Goal: Transaction & Acquisition: Book appointment/travel/reservation

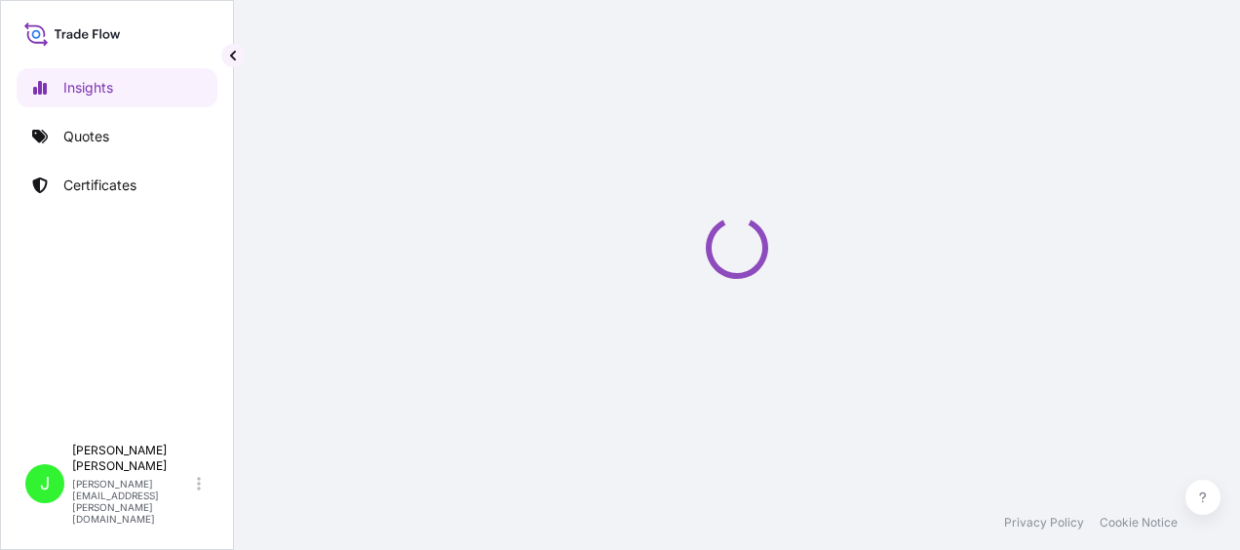
select select "2025"
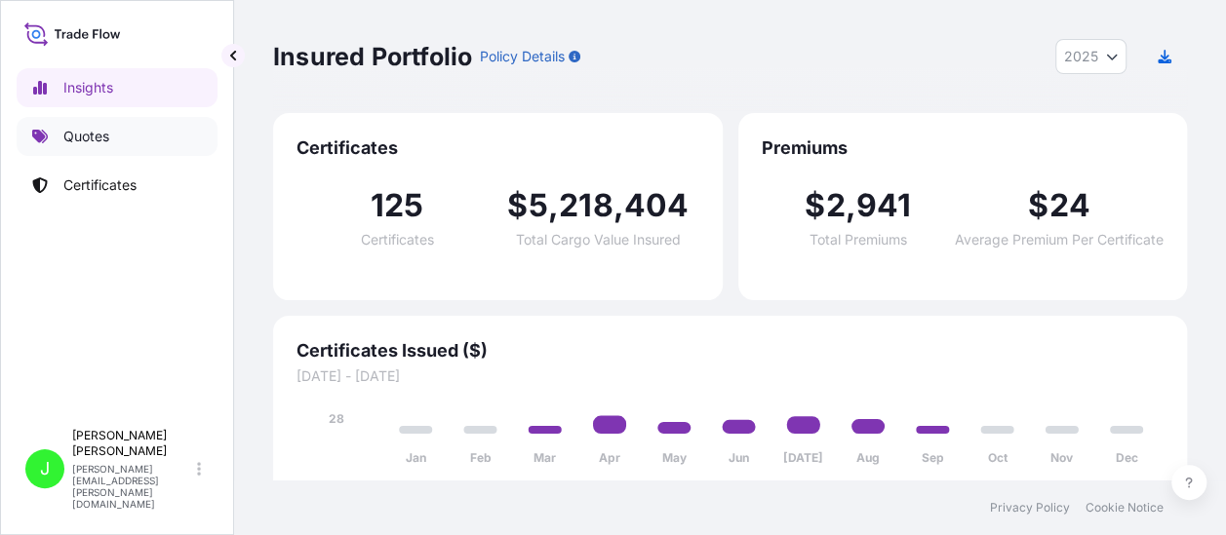
click at [86, 136] on p "Quotes" at bounding box center [86, 136] width 46 height 19
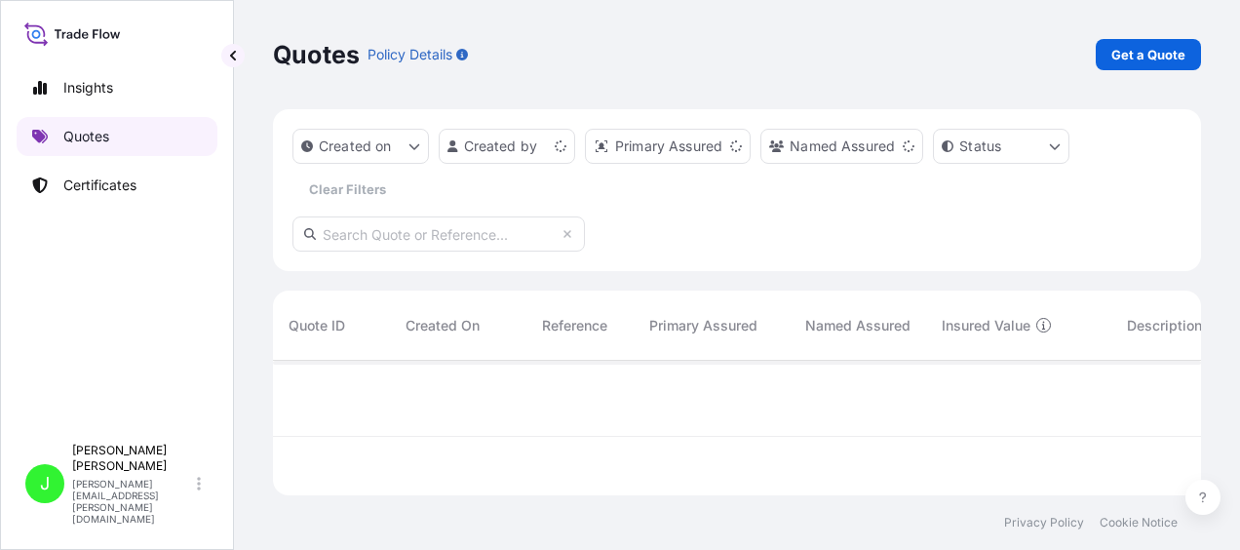
scroll to position [131, 913]
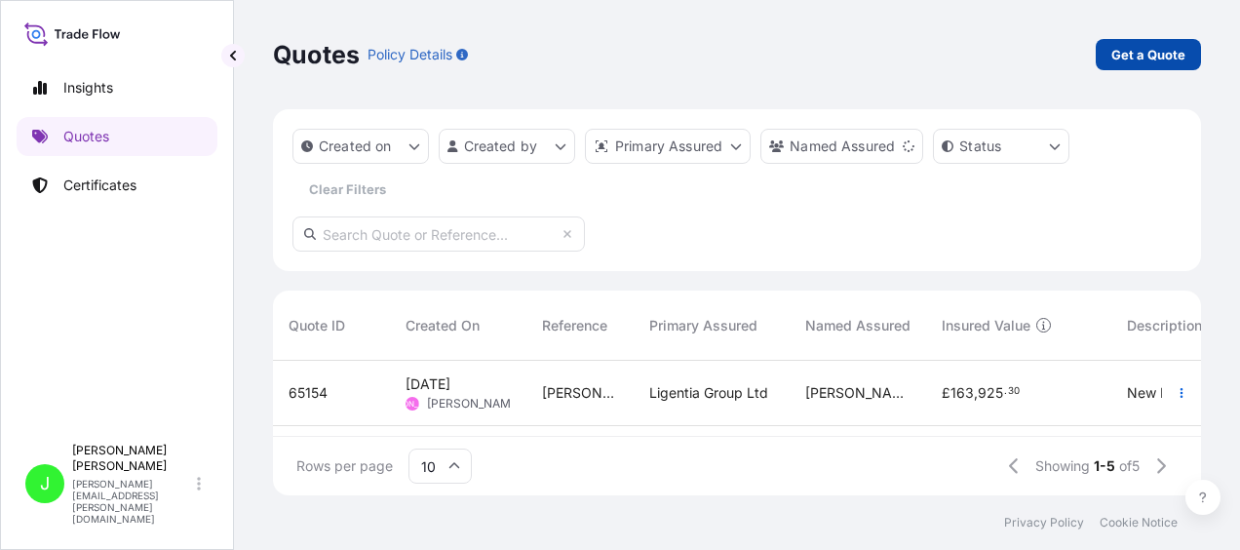
click at [1166, 49] on p "Get a Quote" at bounding box center [1148, 54] width 74 height 19
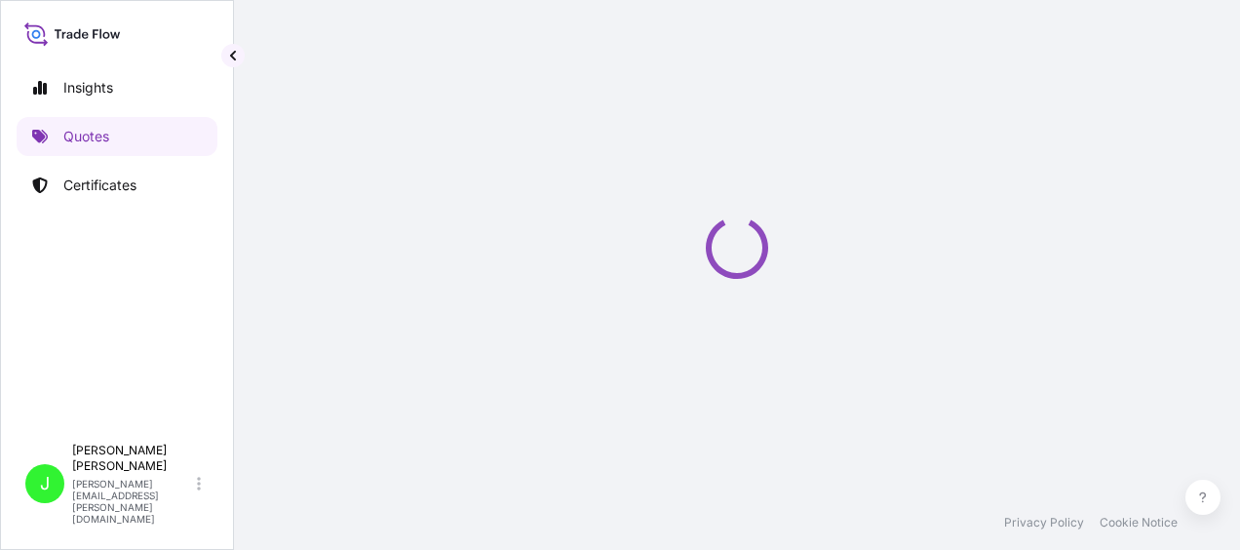
scroll to position [31, 0]
select select "Road / Inland"
select select "Sea"
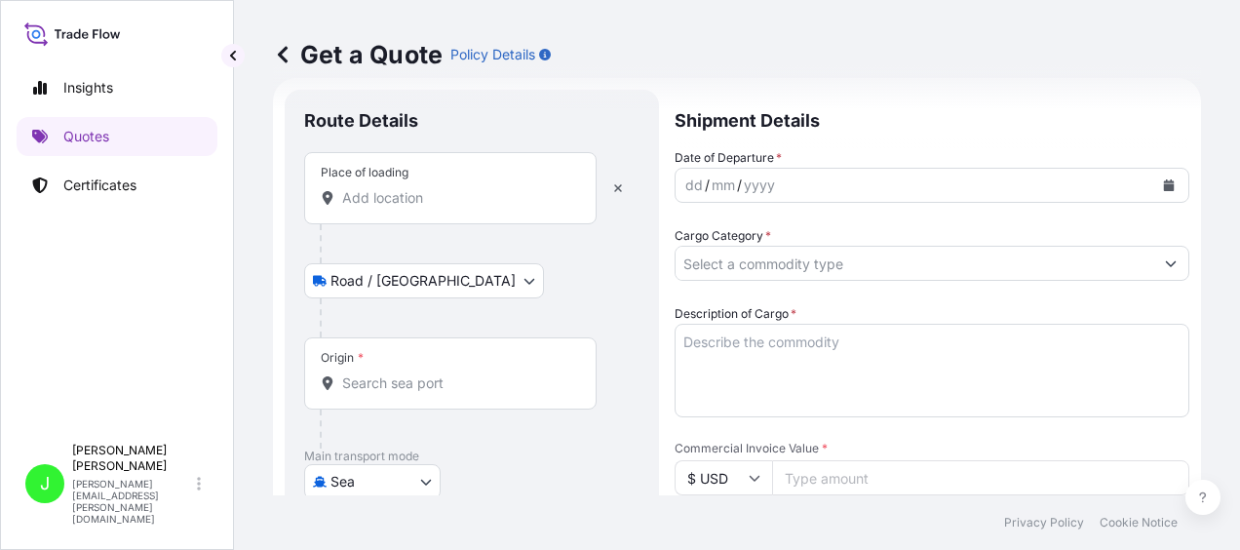
click at [425, 188] on input "Place of loading" at bounding box center [457, 197] width 230 height 19
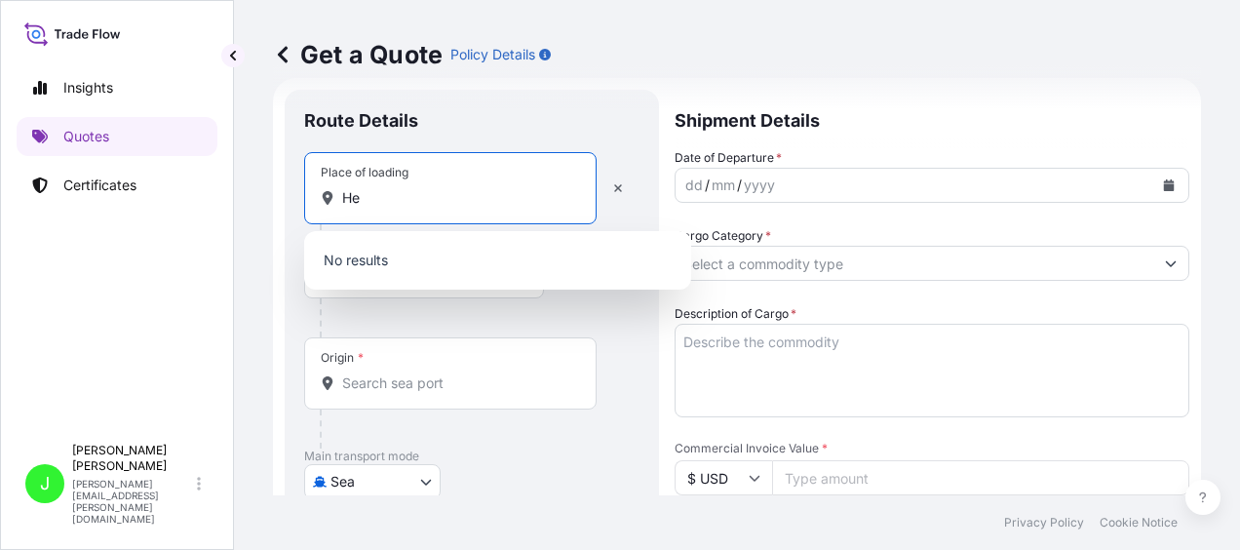
type input "H"
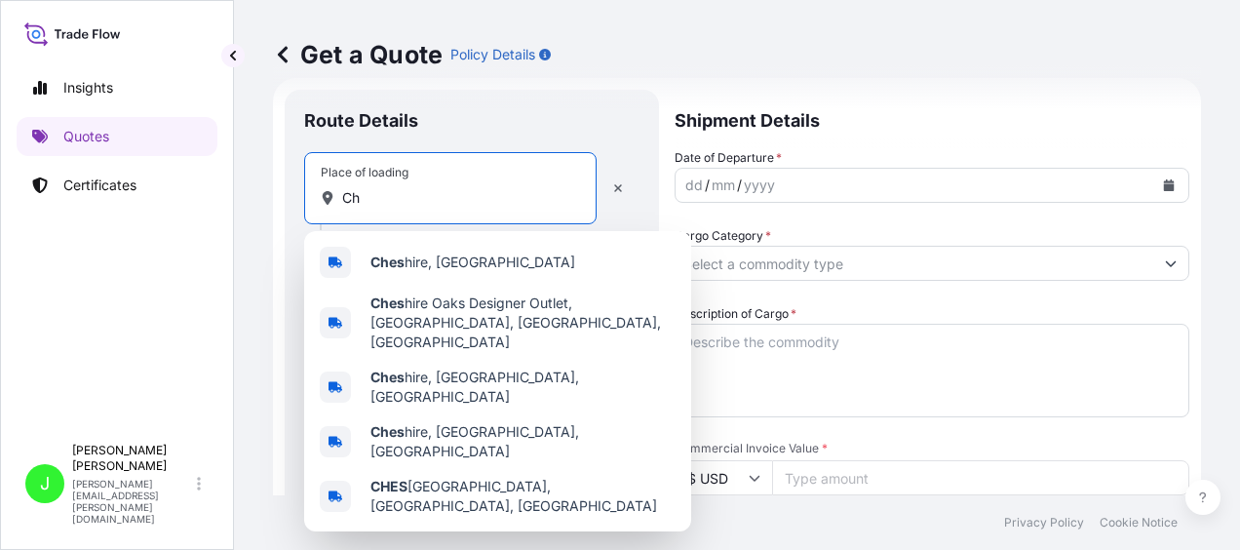
type input "C"
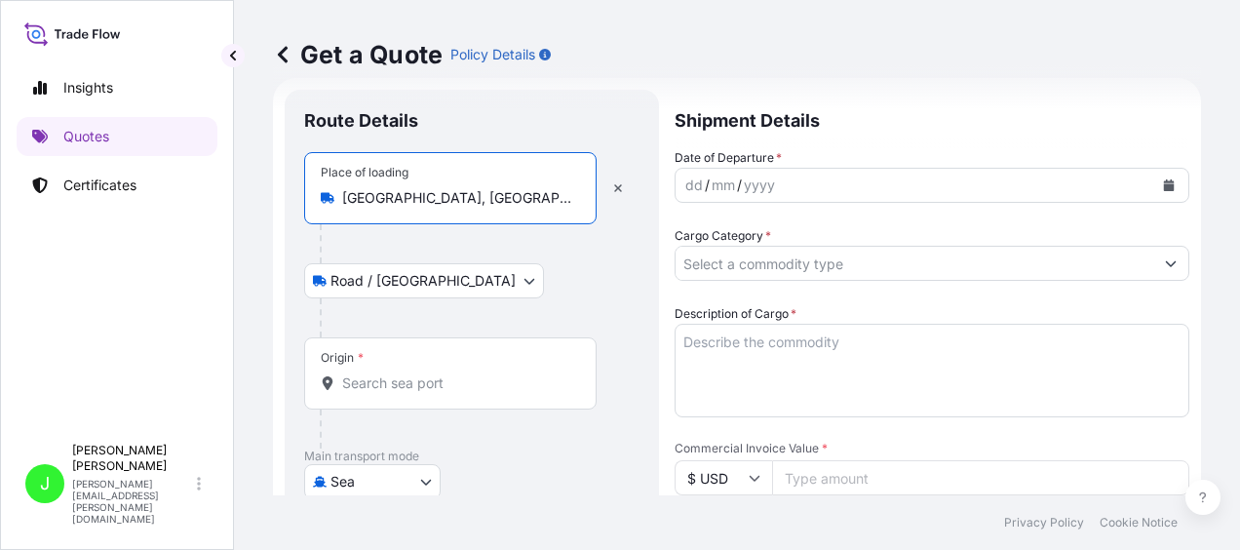
type input "Northwich, UK"
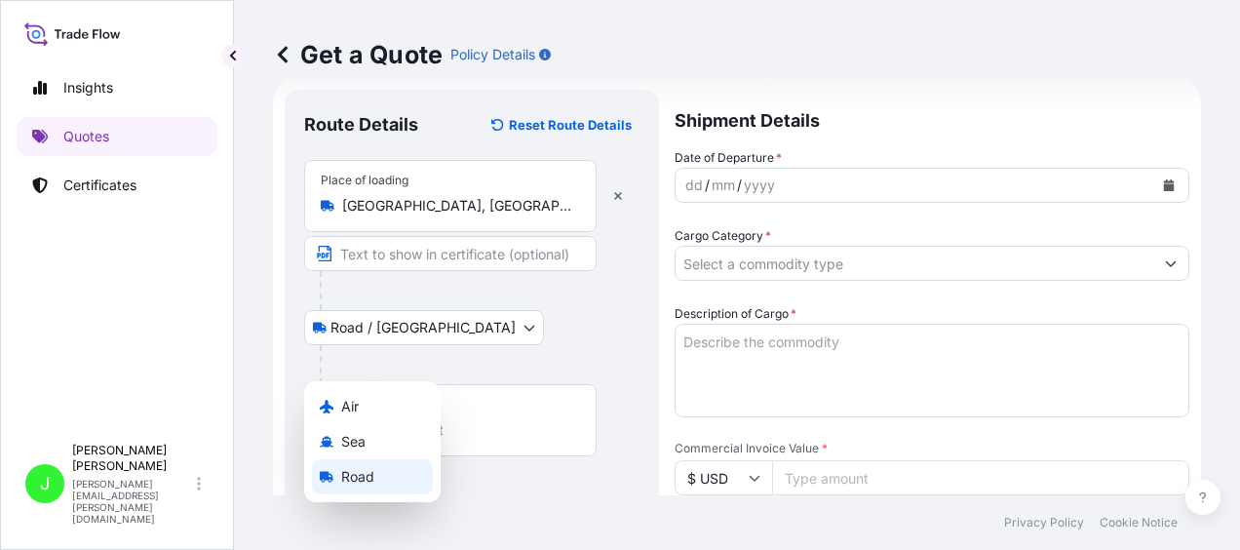
click at [421, 478] on body "Insights Quotes Certificates J Jane Solomon jane.solomon@ligentia.global Get a …" at bounding box center [620, 275] width 1240 height 550
select select "Road"
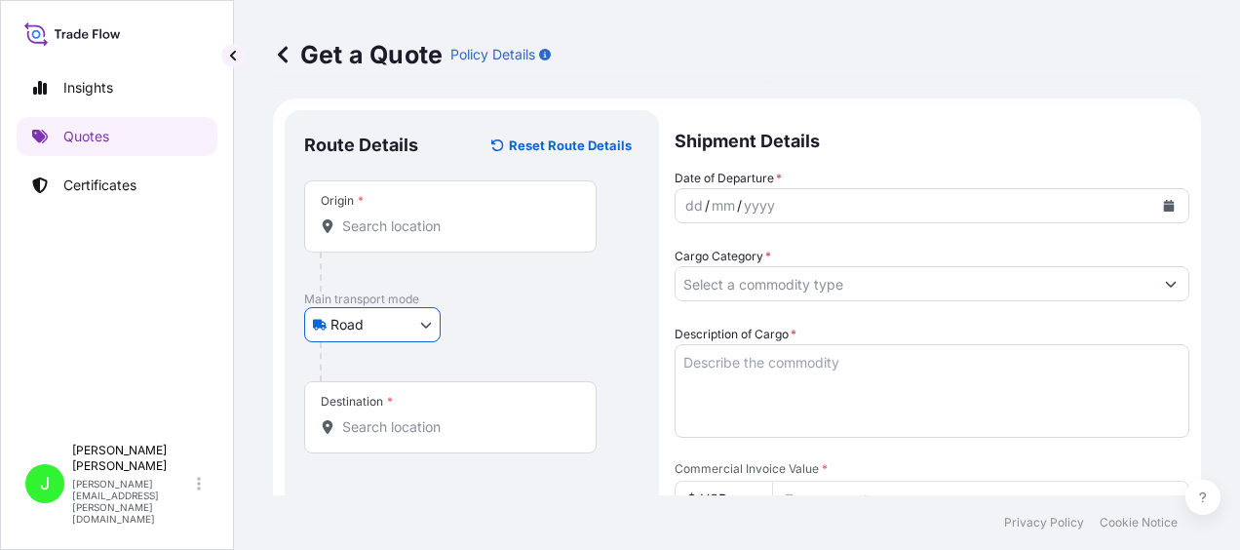
scroll to position [0, 0]
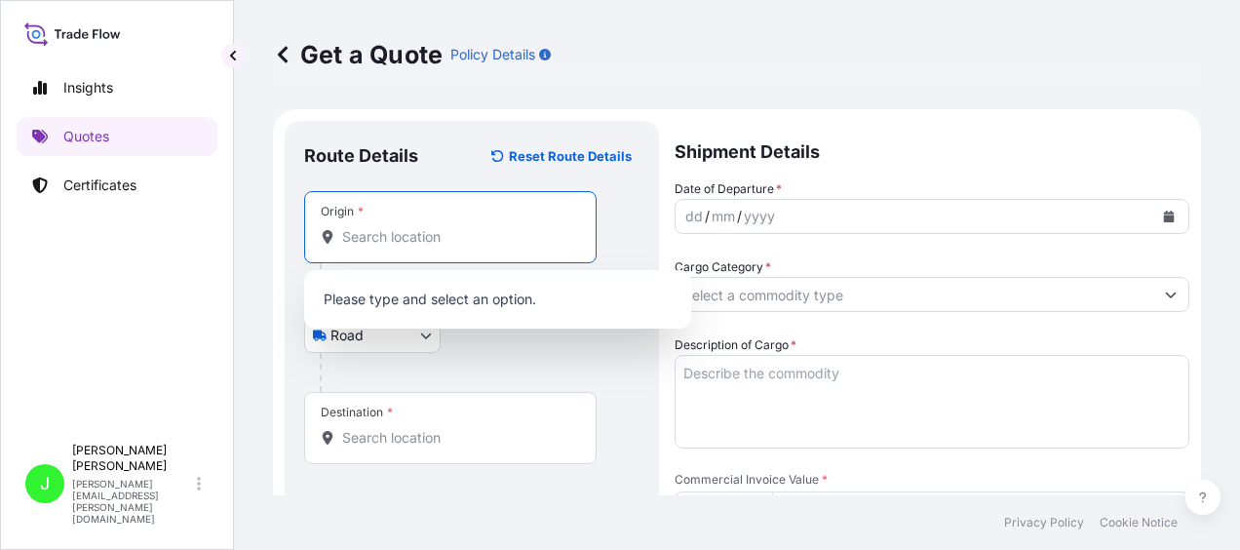
click at [433, 239] on input "Origin *" at bounding box center [457, 236] width 230 height 19
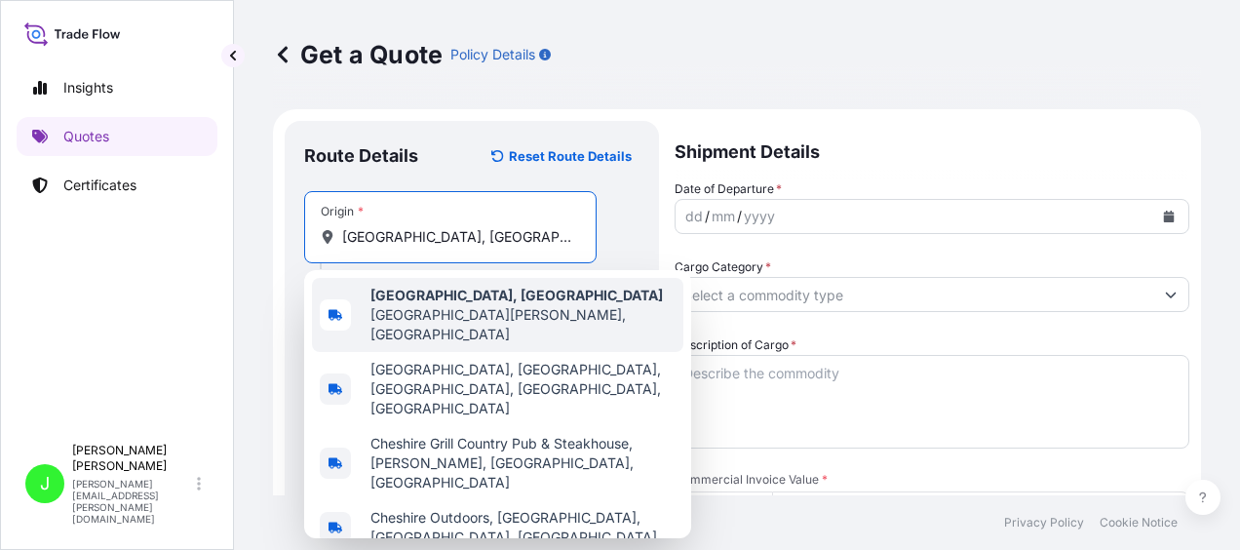
click at [426, 298] on b "Northwich, Cheshire" at bounding box center [516, 295] width 292 height 17
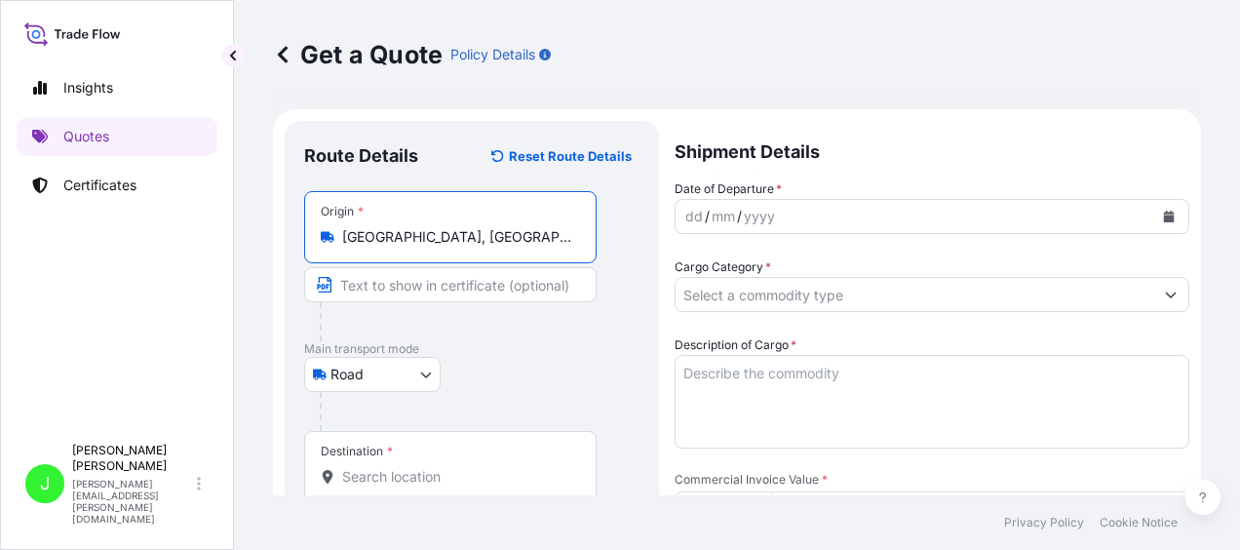
type input "Northwich, Cheshire West and Chester, UK"
click at [408, 486] on div "Destination *" at bounding box center [450, 467] width 292 height 72
click at [408, 486] on input "Destination *" at bounding box center [457, 476] width 230 height 19
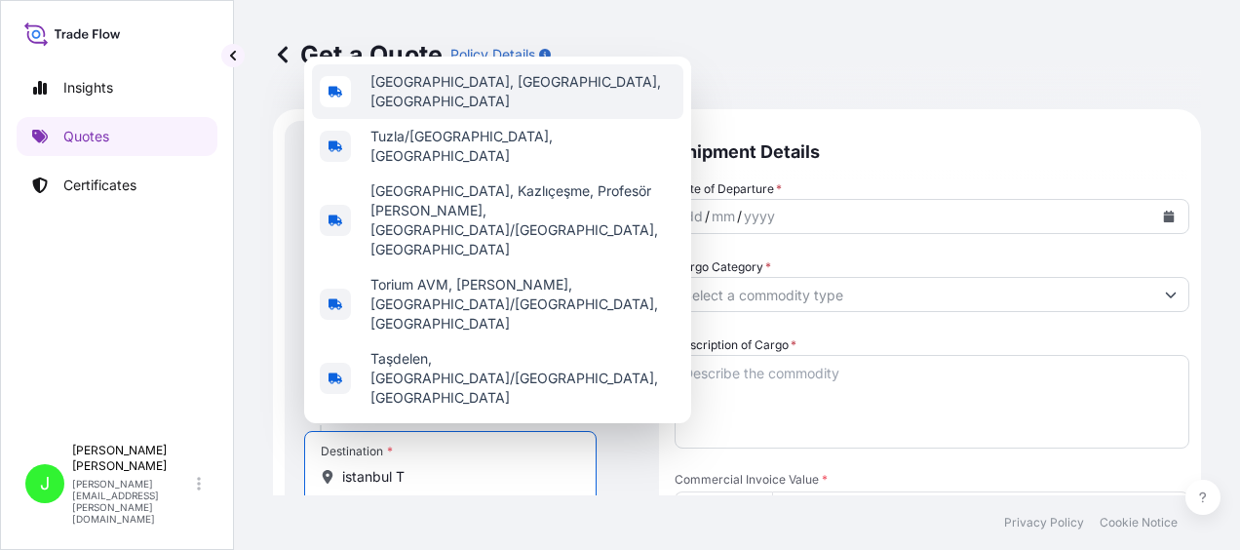
click at [426, 111] on span "Istanbul, İstanbul, Türkiye" at bounding box center [522, 91] width 305 height 39
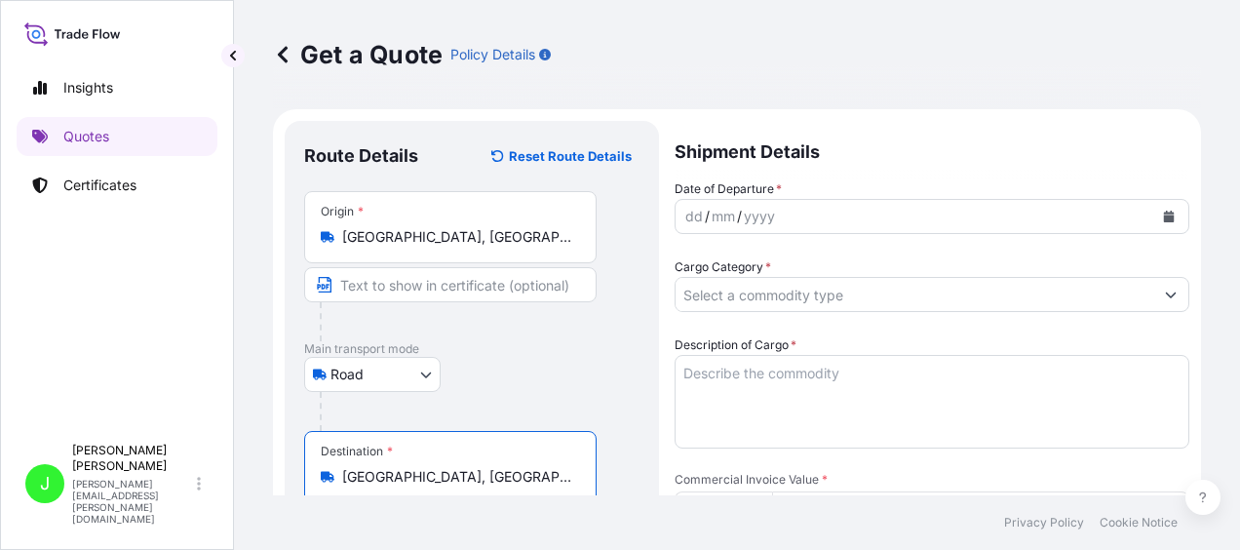
type input "Istanbul, İstanbul, Türkiye"
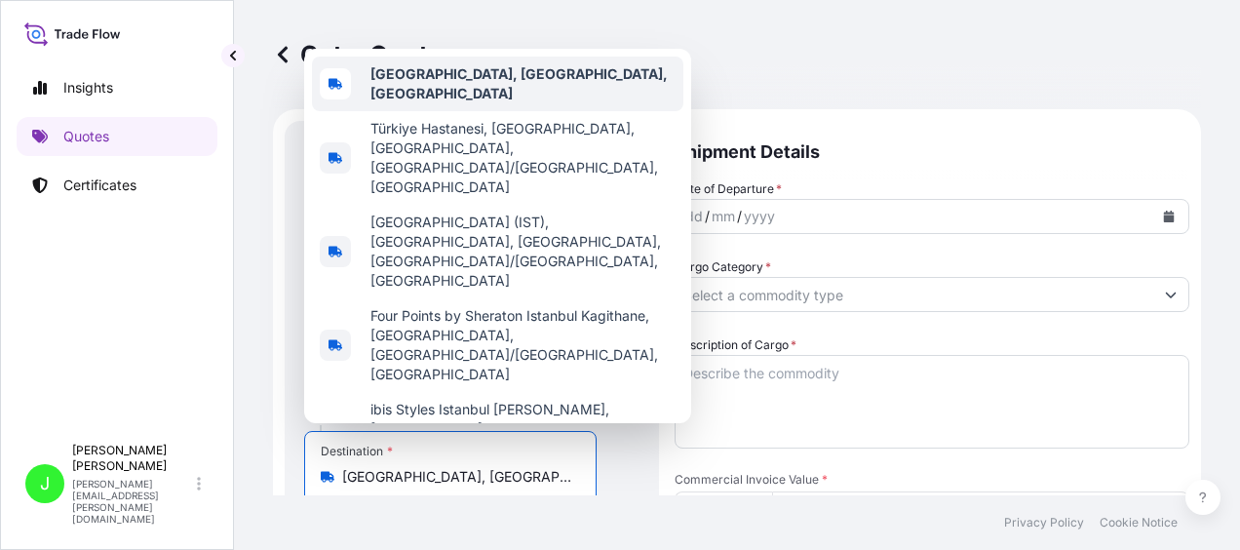
click at [497, 103] on span "Istanbul, İstanbul, Türkiye" at bounding box center [522, 83] width 305 height 39
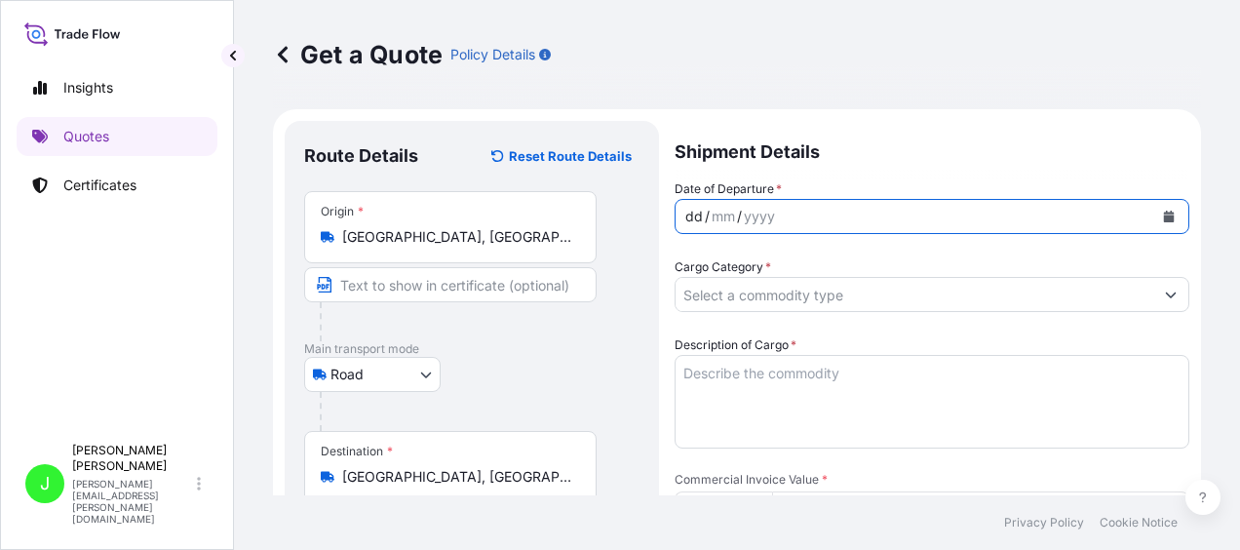
click at [896, 222] on div "dd / mm / yyyy" at bounding box center [915, 216] width 478 height 35
click at [1164, 211] on icon "Calendar" at bounding box center [1169, 217] width 11 height 12
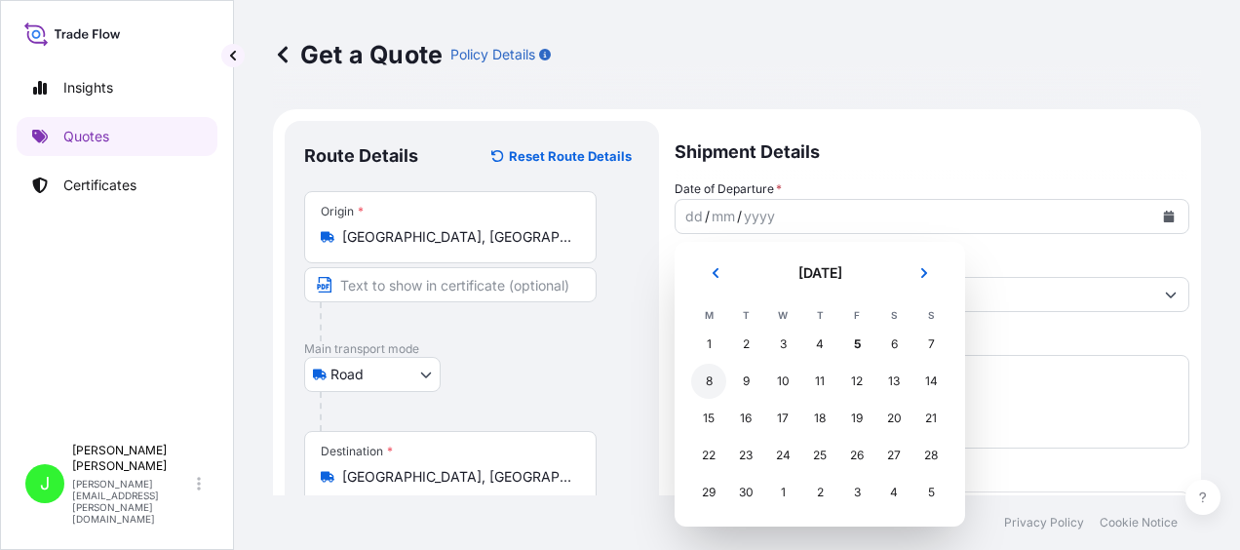
click at [711, 384] on div "8" at bounding box center [708, 381] width 35 height 35
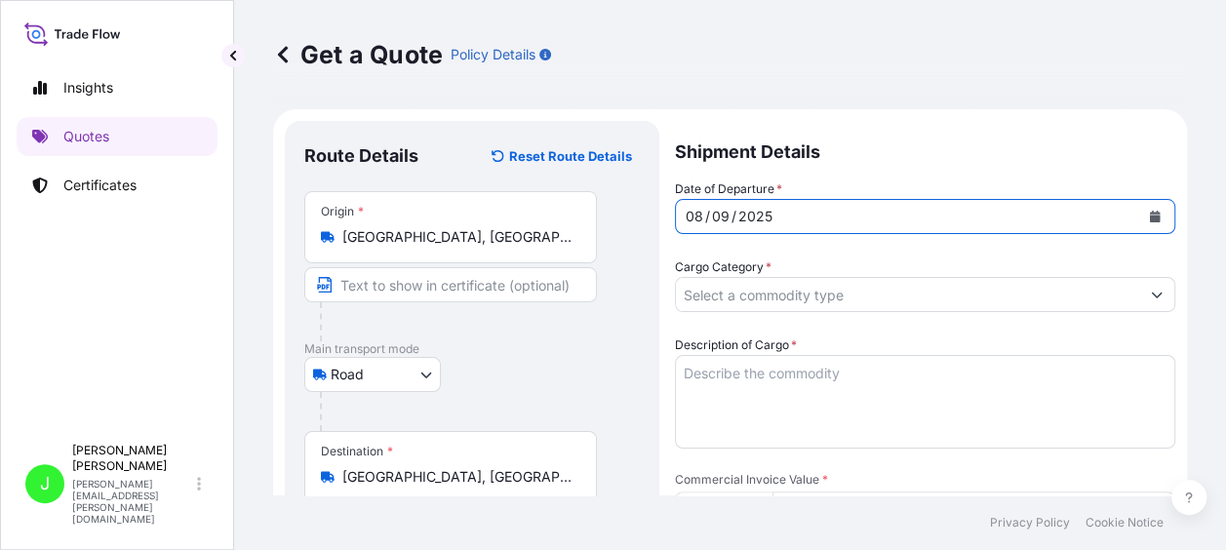
click at [757, 291] on input "Cargo Category *" at bounding box center [907, 294] width 463 height 35
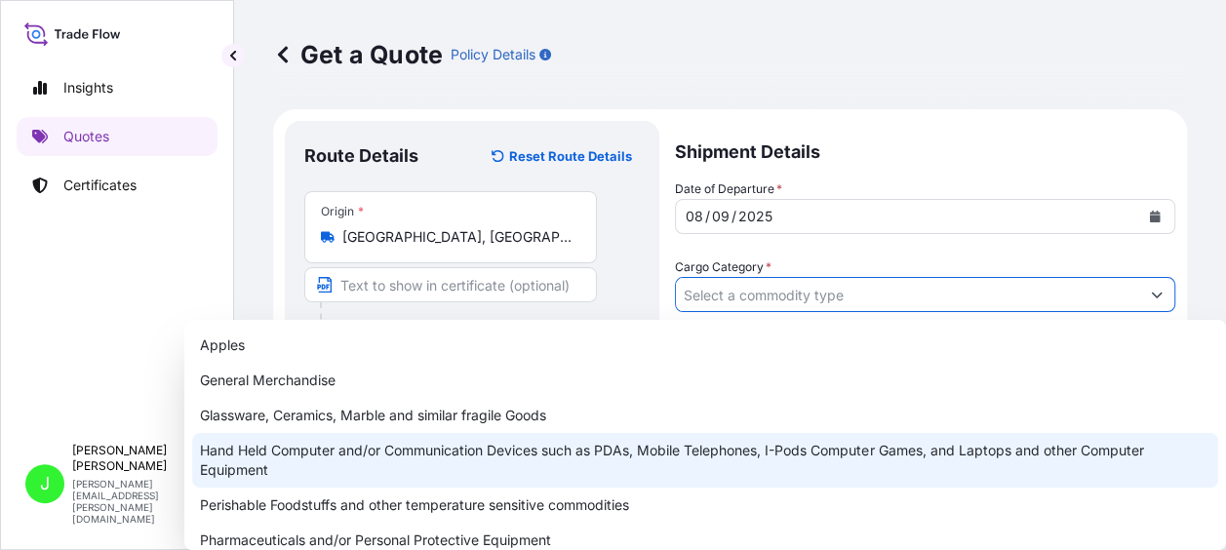
click at [695, 450] on div "Hand Held Computer and/or Communication Devices such as PDAs, Mobile Telephones…" at bounding box center [705, 460] width 1026 height 55
type input "Hand Held Computer and/or Communication Devices such as PDAs, Mobile Telephones…"
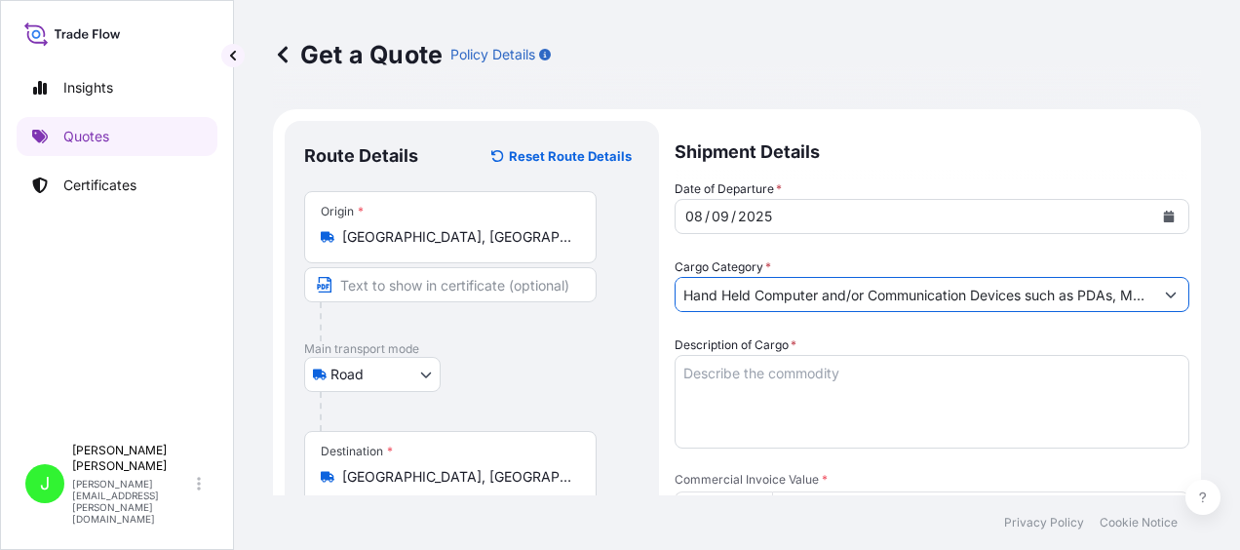
click at [759, 390] on textarea "Description of Cargo *" at bounding box center [932, 402] width 515 height 94
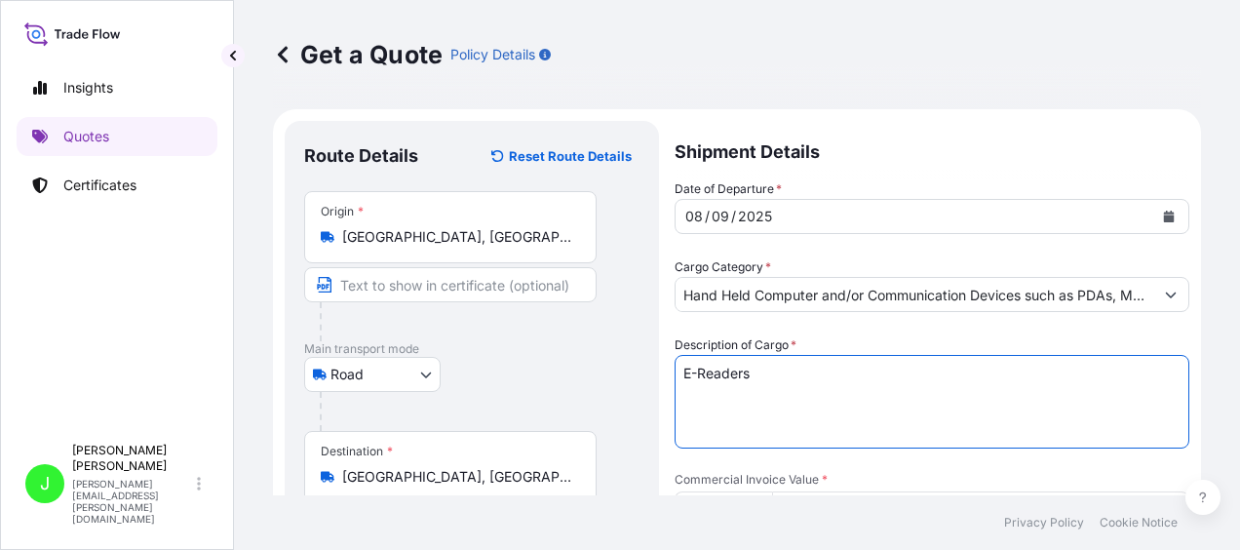
scroll to position [195, 0]
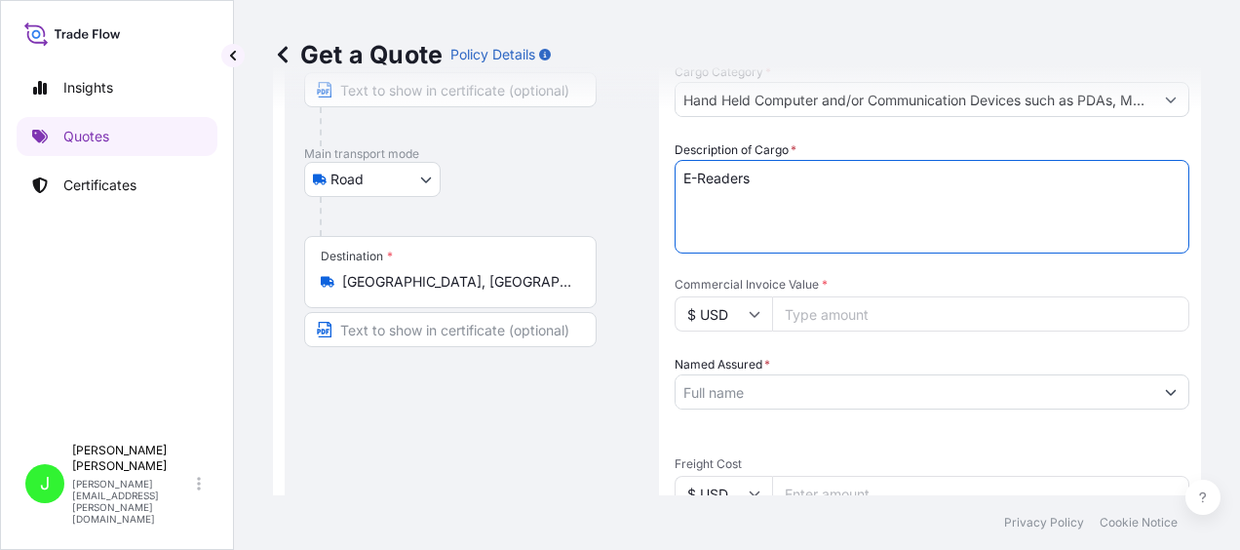
type textarea "E-Readers"
click at [831, 308] on input "Commercial Invoice Value *" at bounding box center [980, 313] width 417 height 35
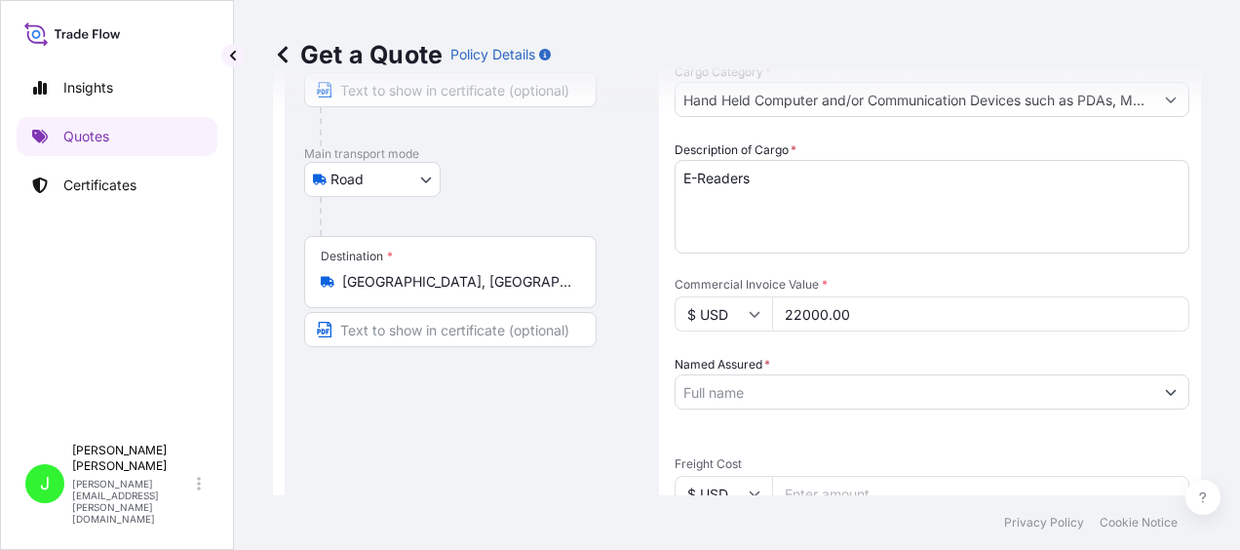
type input "22000.00"
click at [744, 398] on input "Named Assured *" at bounding box center [907, 391] width 463 height 35
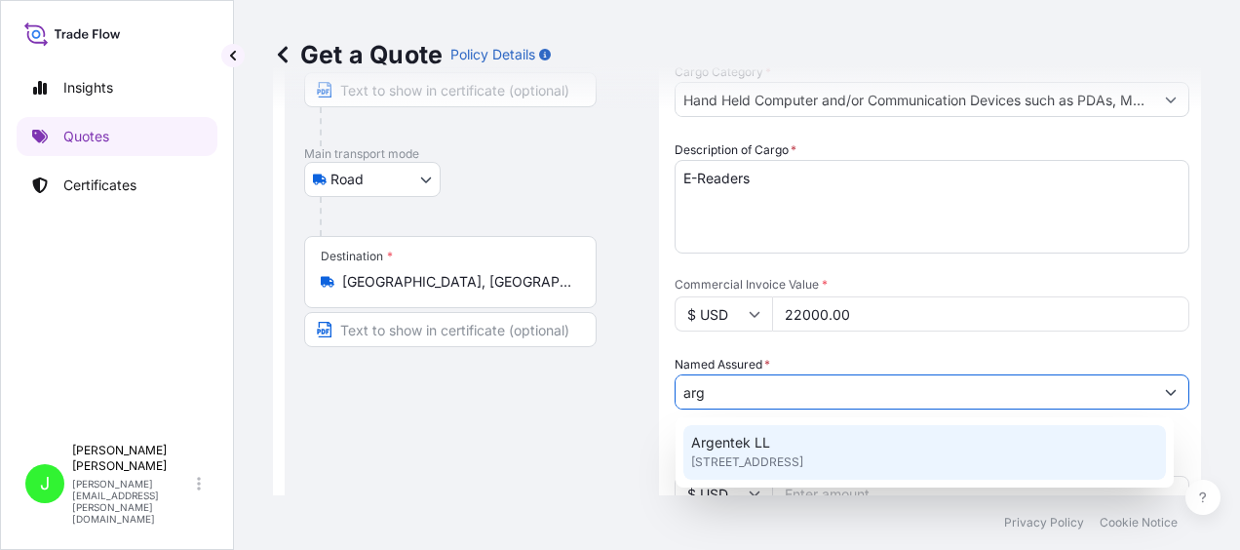
click at [750, 460] on span "CW9 7TT, CW9 7TT, Northwich, United Kingdom" at bounding box center [747, 461] width 112 height 19
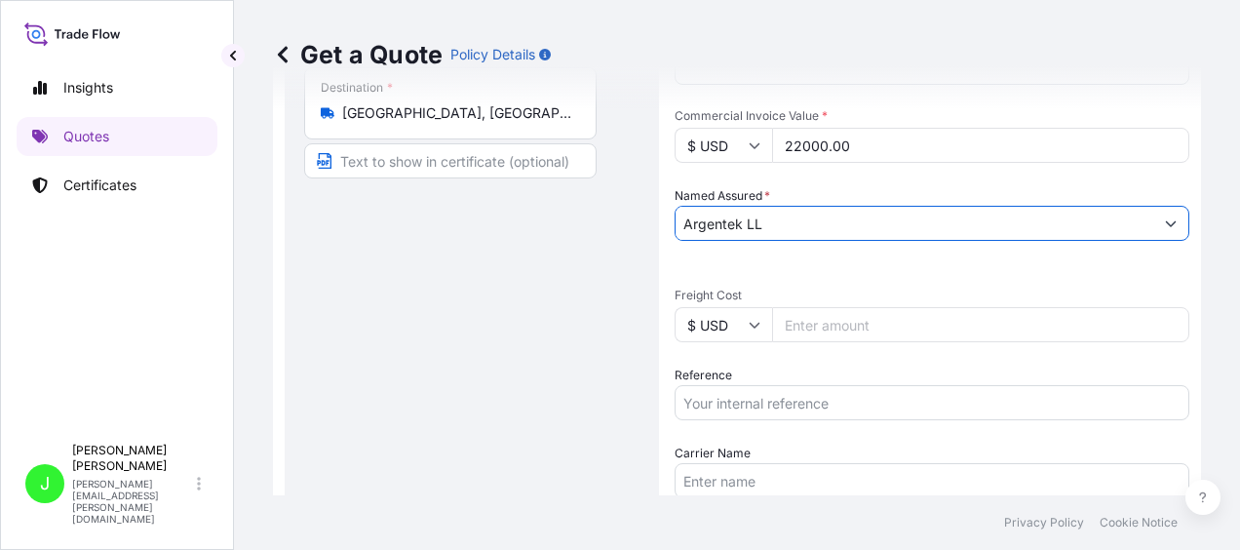
scroll to position [390, 0]
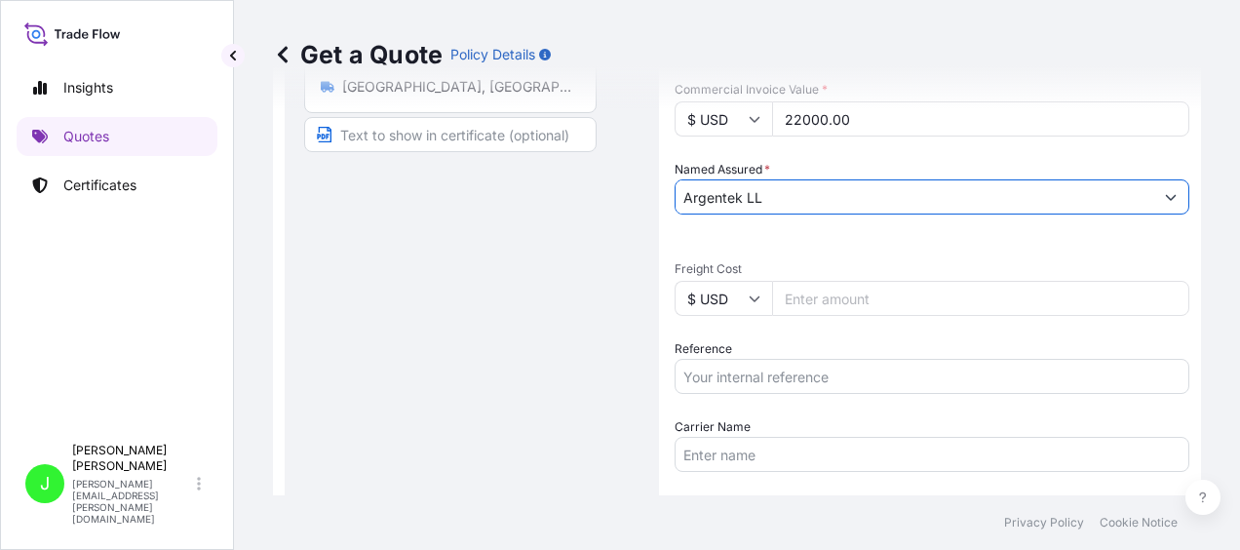
type input "Argentek LL"
click at [755, 293] on icon at bounding box center [755, 298] width 12 height 12
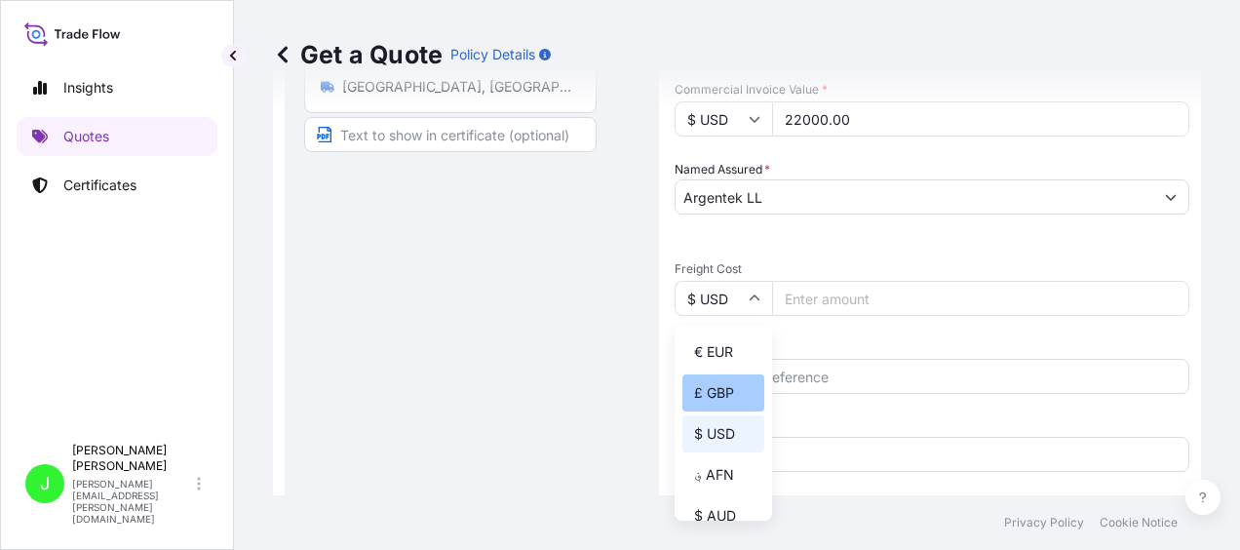
click at [723, 386] on div "£ GBP" at bounding box center [723, 392] width 82 height 37
type input "£ GBP"
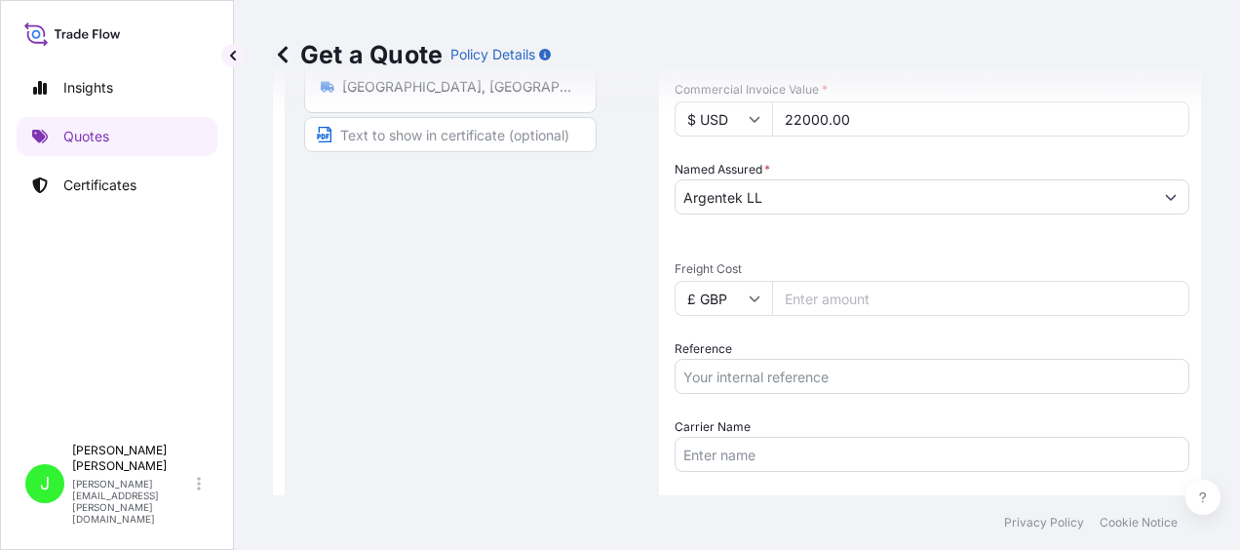
drag, startPoint x: 833, startPoint y: 293, endPoint x: 845, endPoint y: 288, distance: 14.0
click at [833, 293] on input "Freight Cost" at bounding box center [980, 298] width 417 height 35
type input "8"
type input "967"
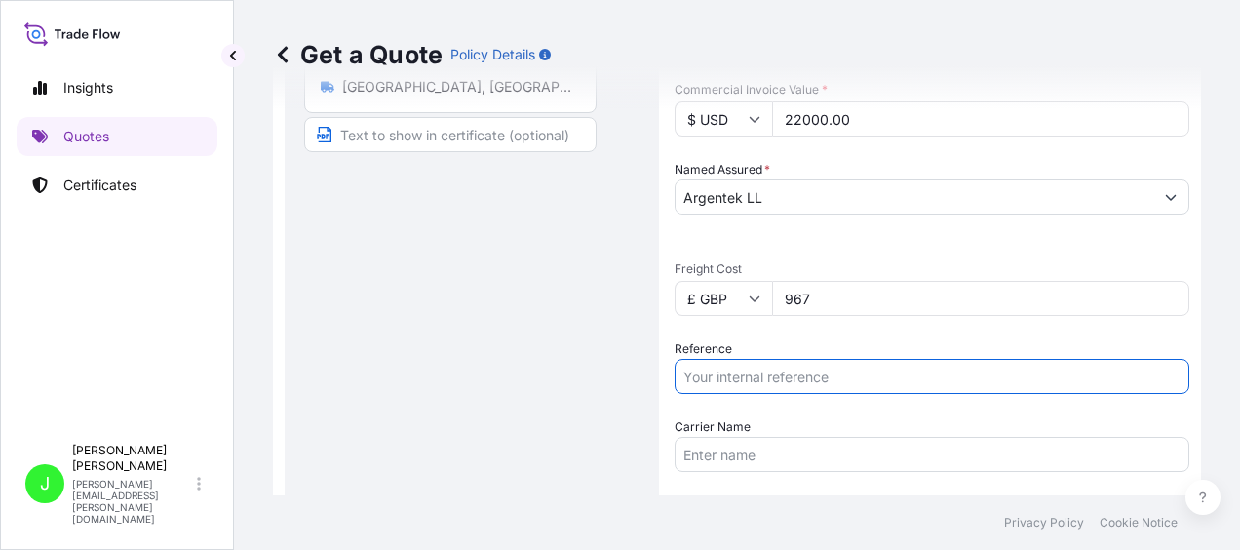
click at [824, 379] on input "Reference" at bounding box center [932, 376] width 515 height 35
type input "1374130"
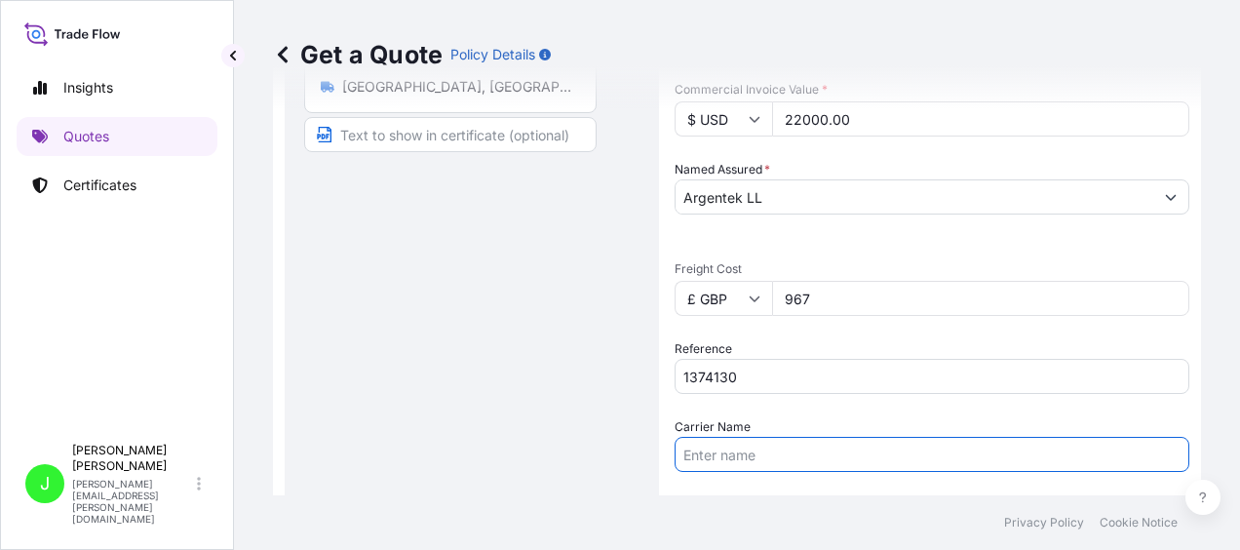
click at [852, 452] on input "Carrier Name" at bounding box center [932, 454] width 515 height 35
type input "RS International"
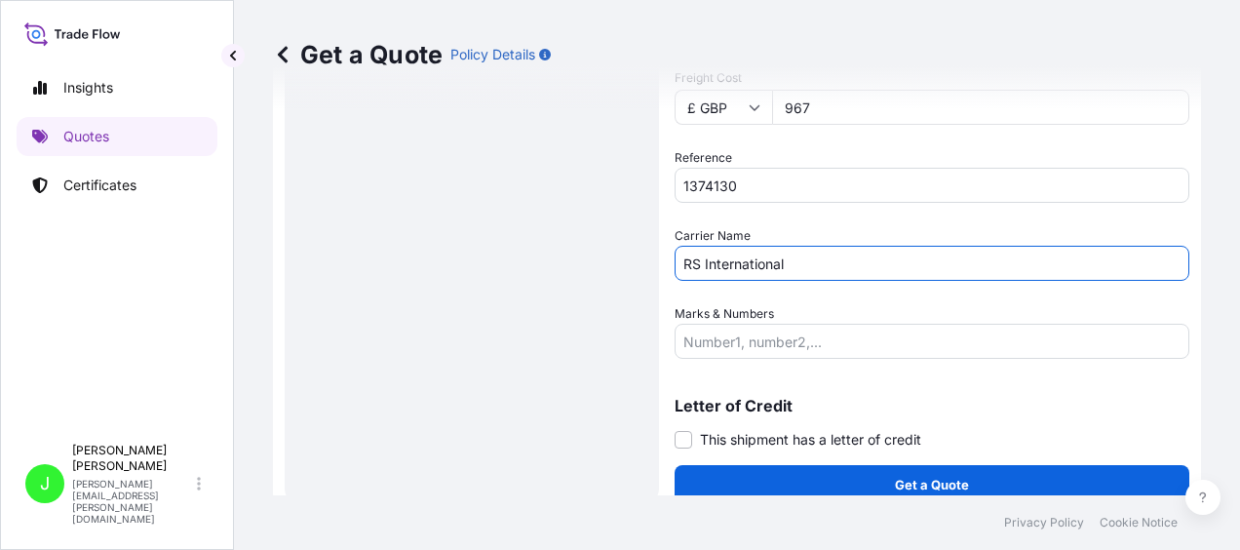
scroll to position [585, 0]
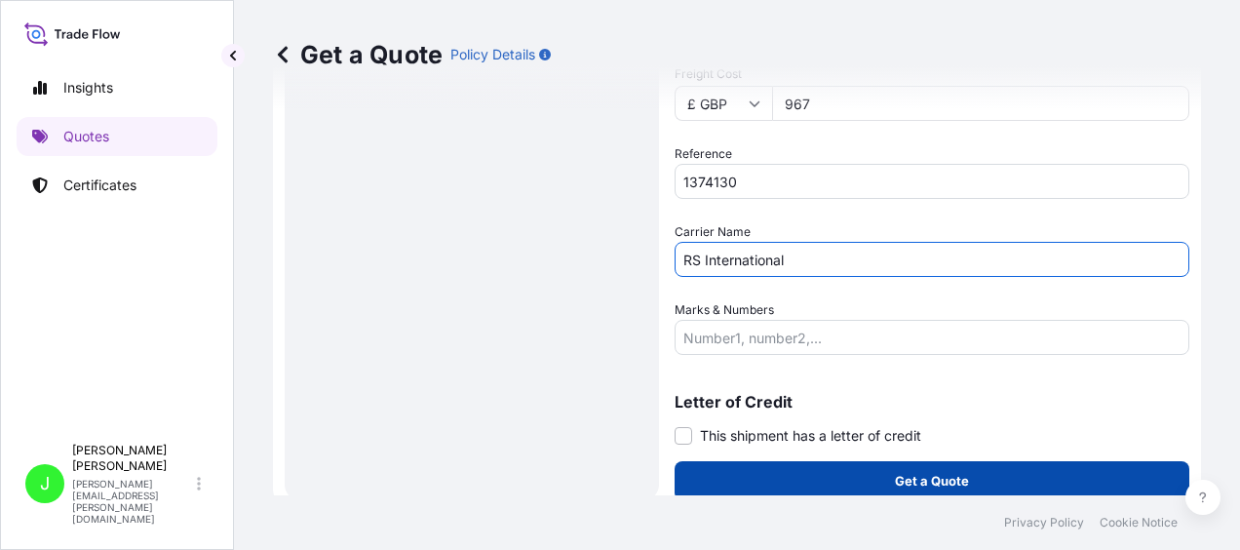
click at [919, 469] on button "Get a Quote" at bounding box center [932, 480] width 515 height 39
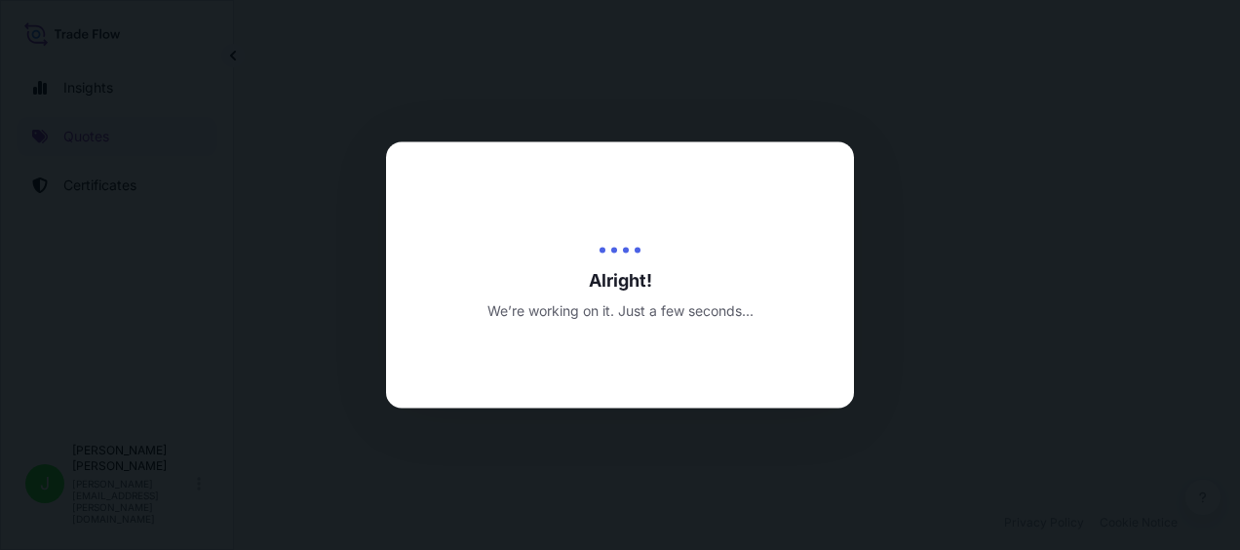
select select "Road"
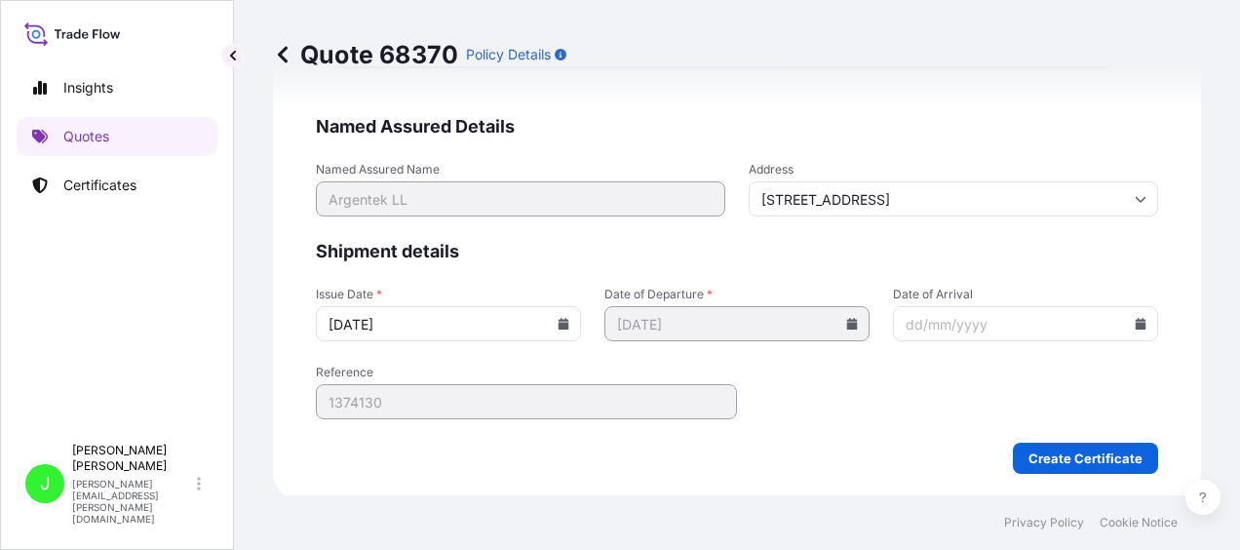
scroll to position [4002, 0]
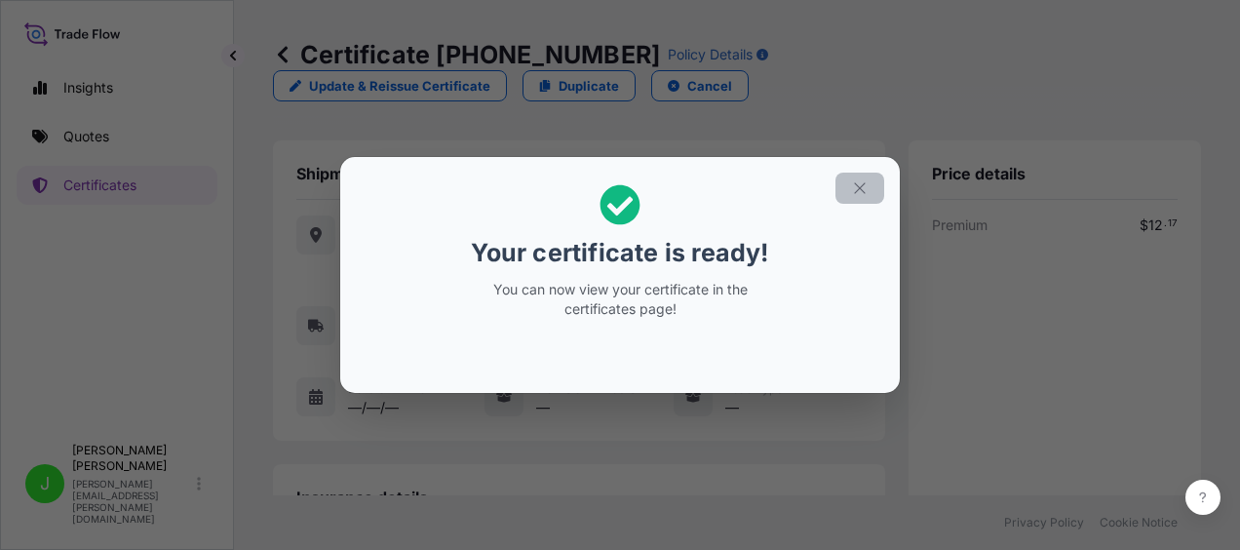
click at [858, 184] on icon "button" at bounding box center [860, 188] width 18 height 18
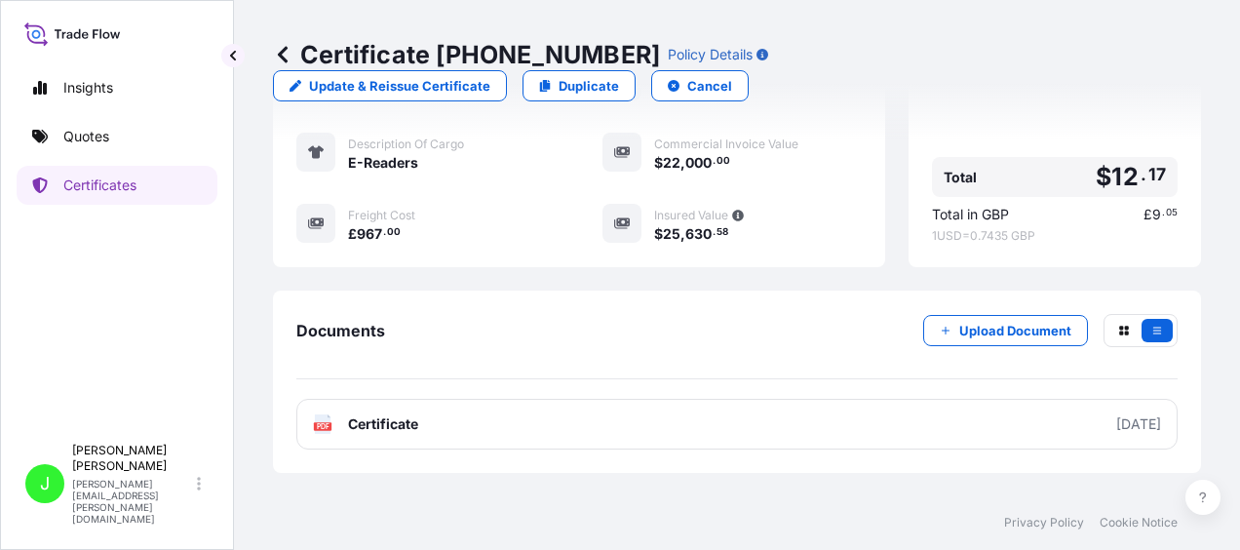
scroll to position [506, 0]
